Goal: Information Seeking & Learning: Learn about a topic

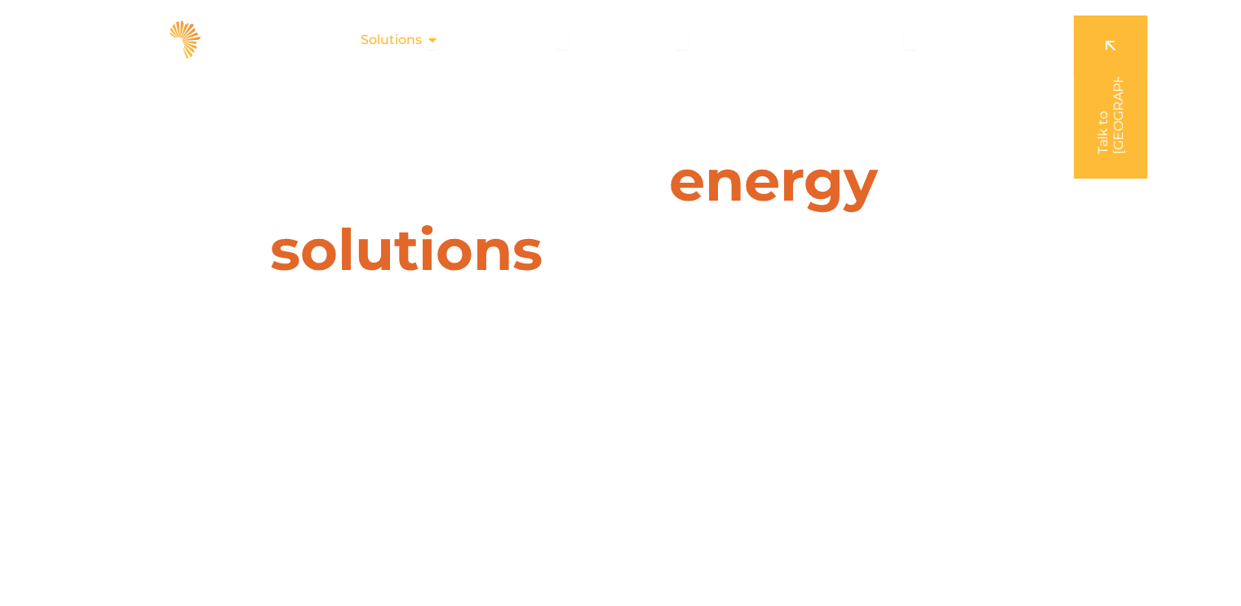
click at [405, 42] on span "Solutions" at bounding box center [391, 40] width 61 height 20
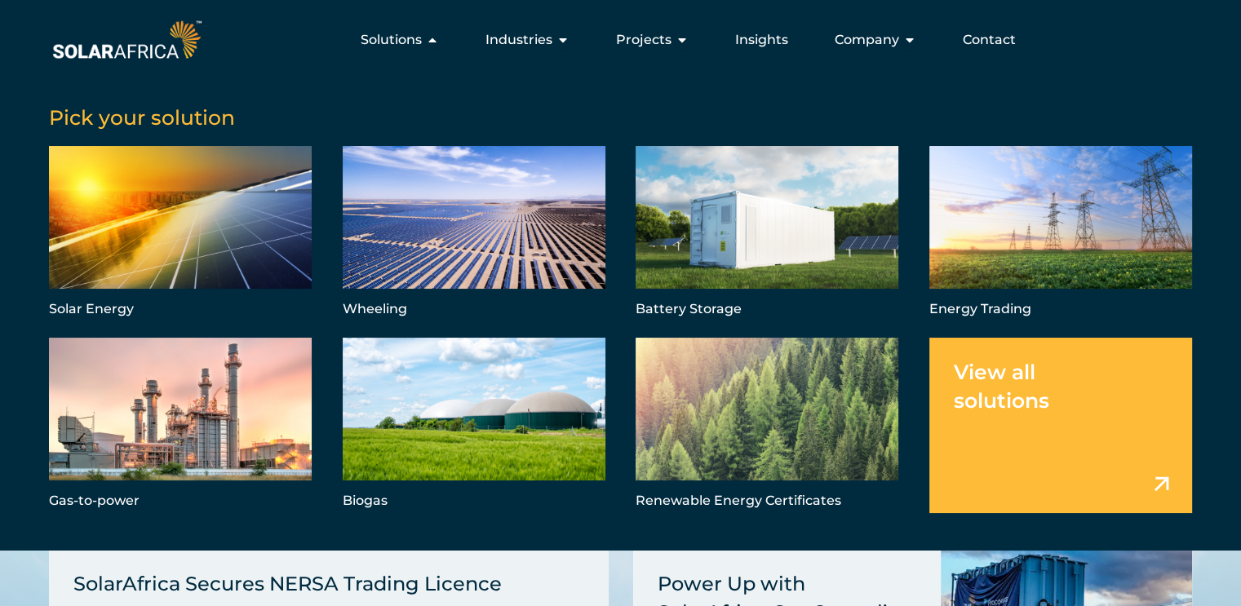
scroll to position [3263, 0]
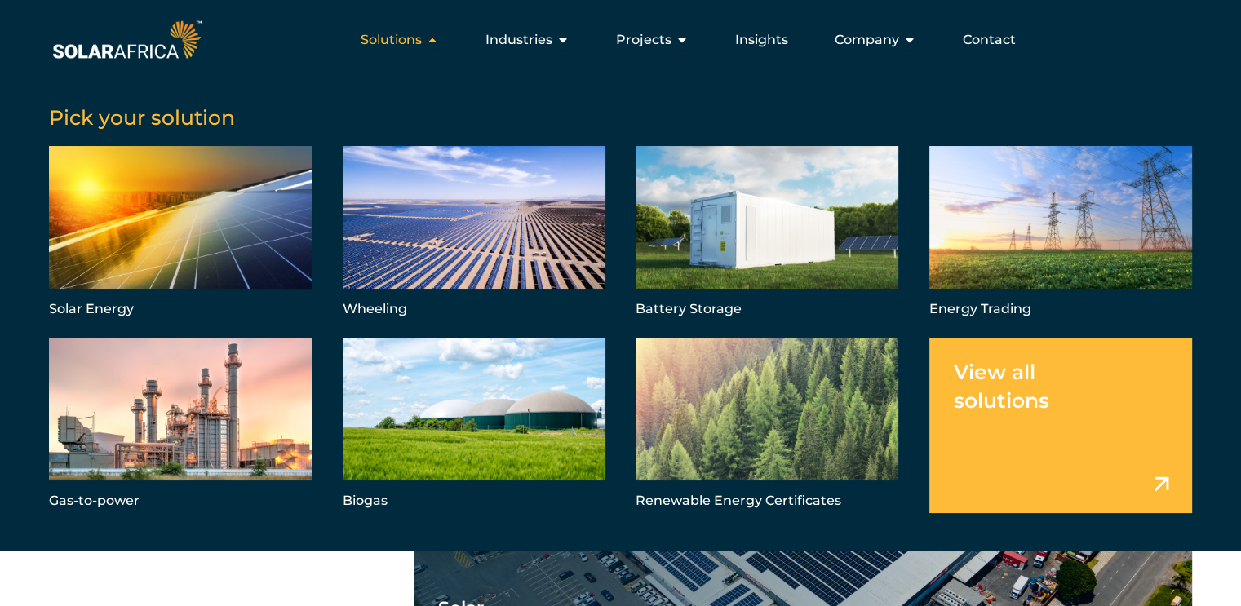
click at [422, 42] on span "Solutions" at bounding box center [391, 40] width 61 height 20
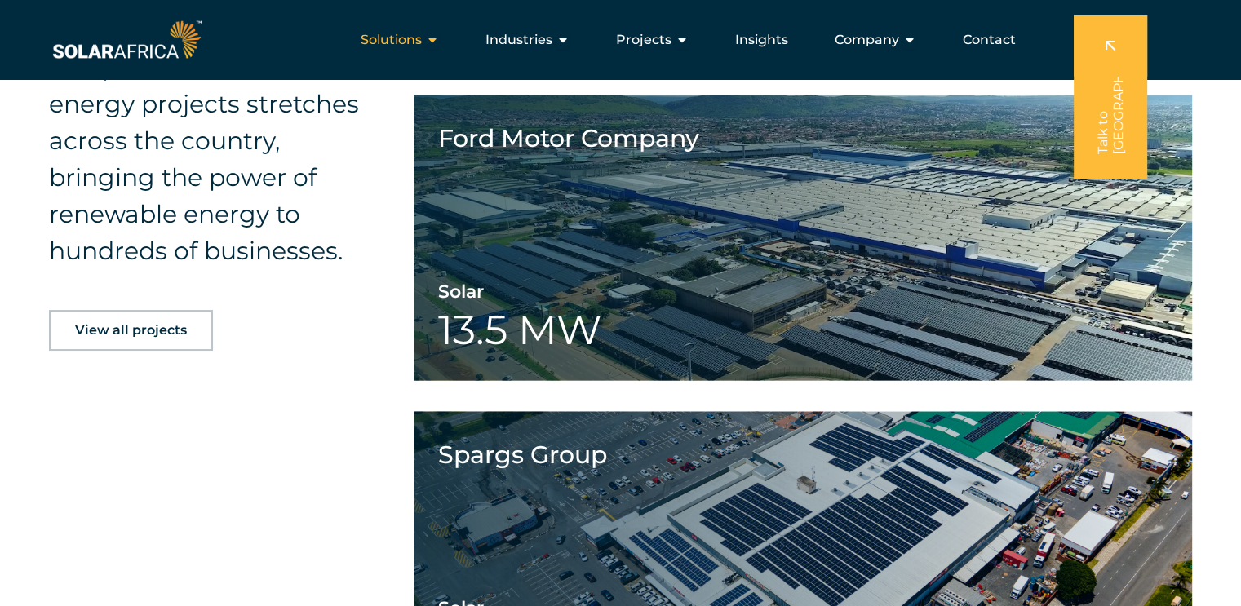
click at [431, 40] on icon "Menu" at bounding box center [432, 39] width 13 height 13
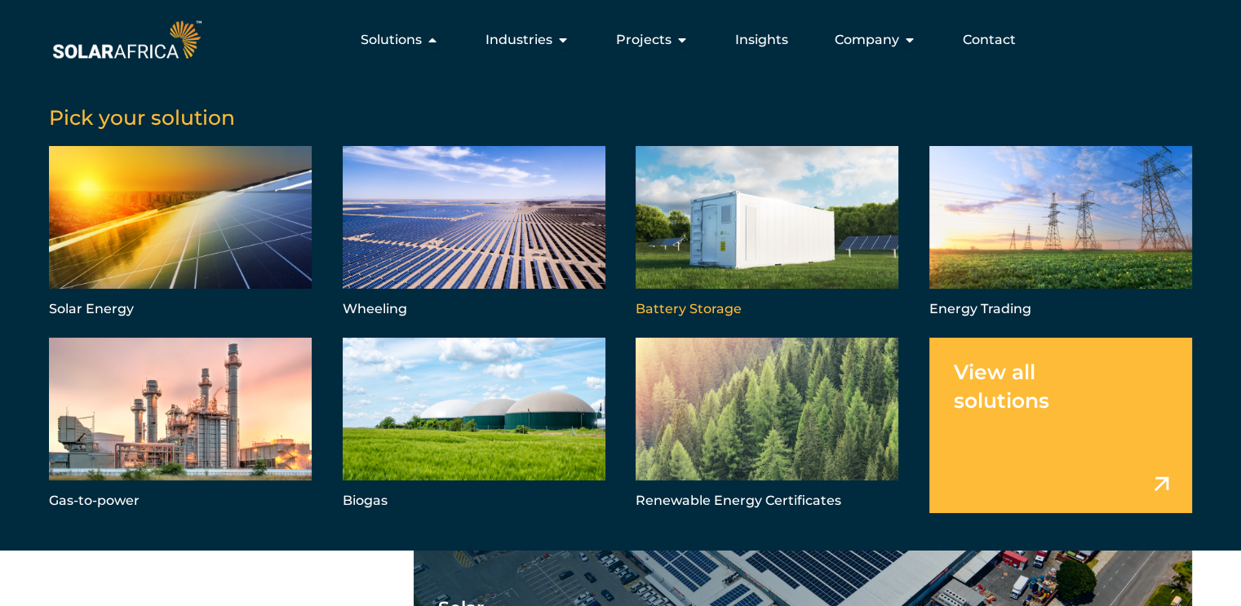
click at [666, 270] on link "Menu" at bounding box center [767, 233] width 263 height 175
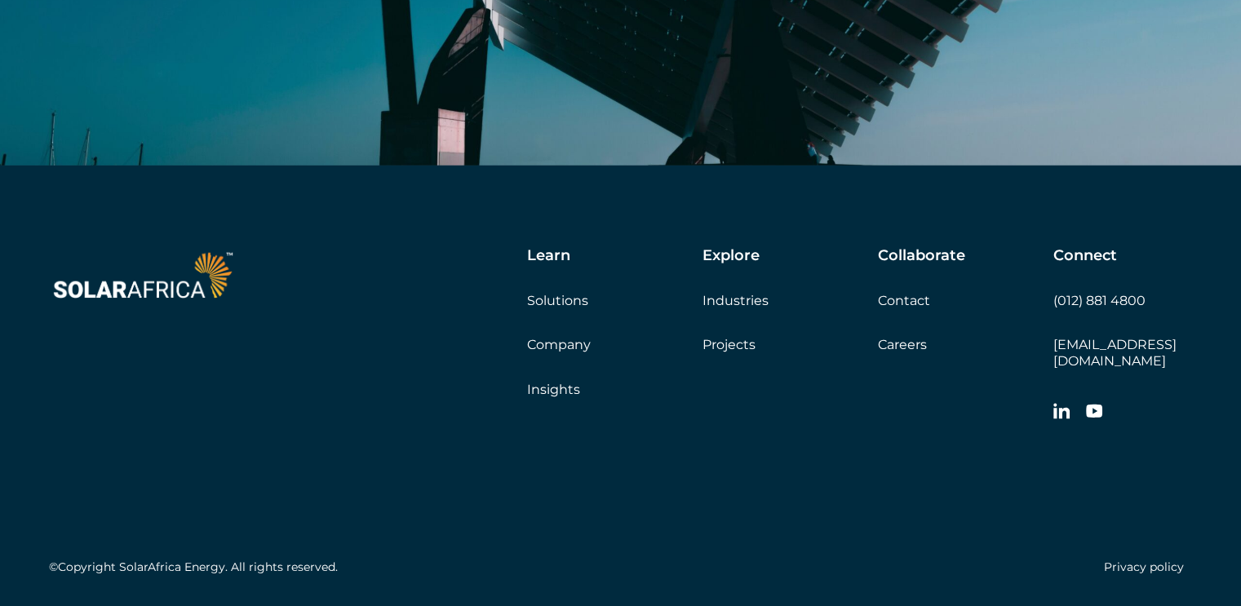
scroll to position [5058, 0]
